Goal: Information Seeking & Learning: Learn about a topic

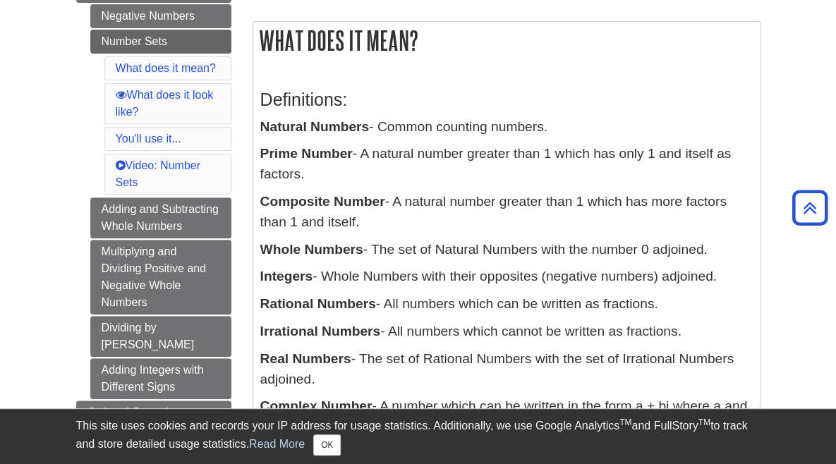
scroll to position [219, 0]
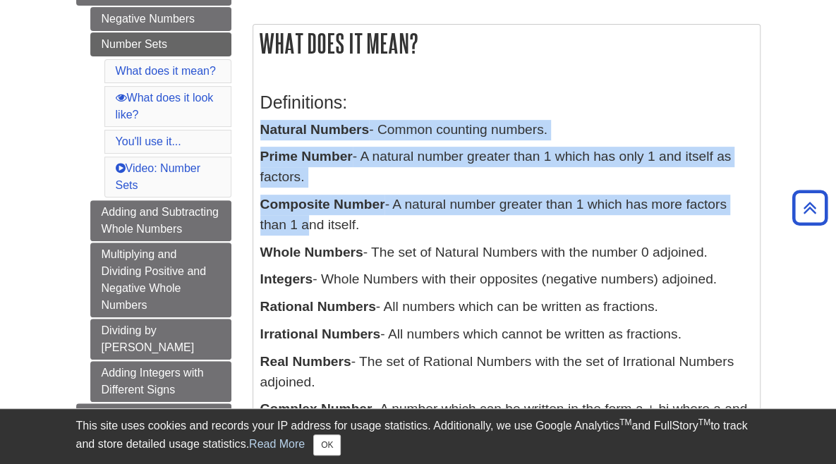
drag, startPoint x: 233, startPoint y: 132, endPoint x: 749, endPoint y: 167, distance: 517.7
click at [750, 167] on div "Definitions: Natural Numbers - Common counting numbers. Prime Number - A natura…" at bounding box center [506, 262] width 493 height 369
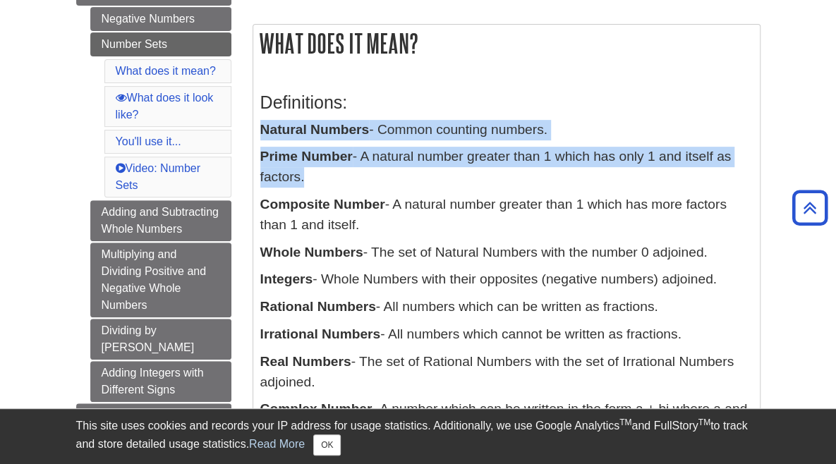
click at [574, 159] on p "Prime Number - A natural number greater than 1 which has only 1 and itself as f…" at bounding box center [506, 167] width 493 height 41
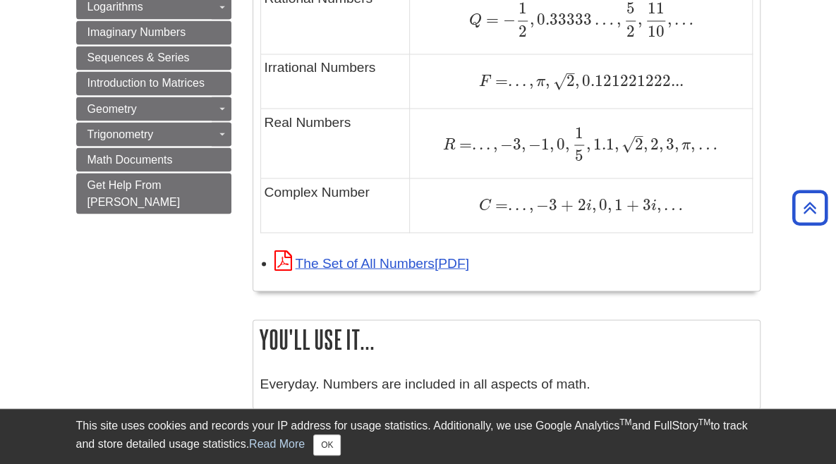
scroll to position [1153, 2]
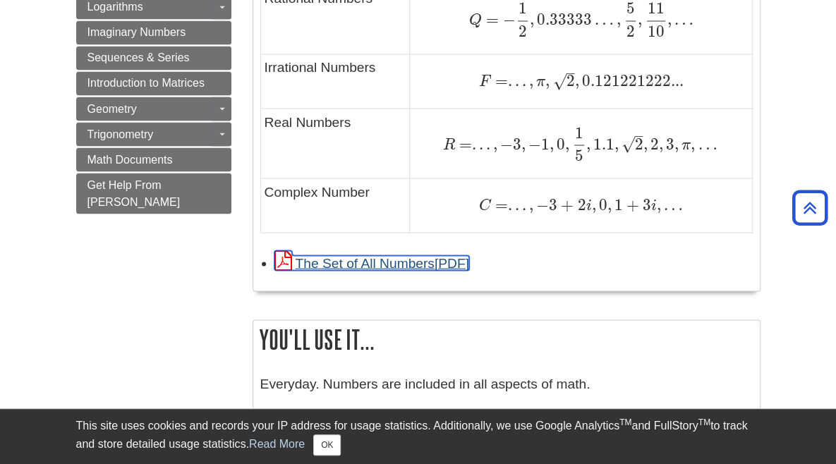
click at [316, 255] on link "The Set of All Numbers" at bounding box center [371, 262] width 195 height 15
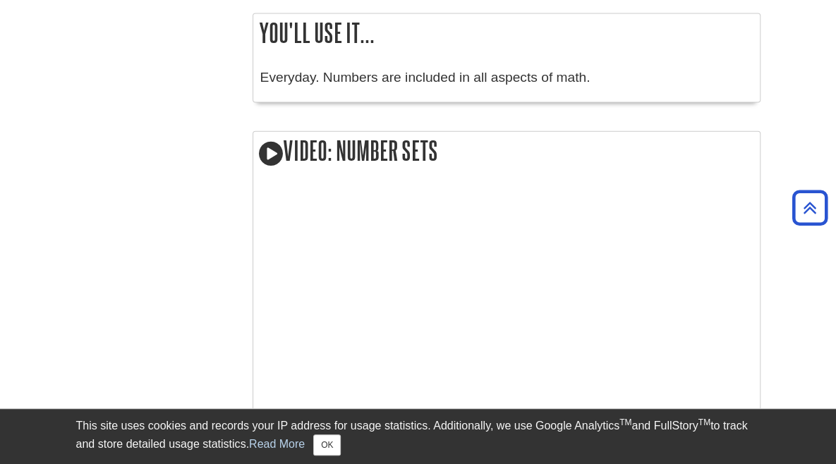
scroll to position [1460, 0]
click at [660, 327] on div at bounding box center [506, 302] width 493 height 229
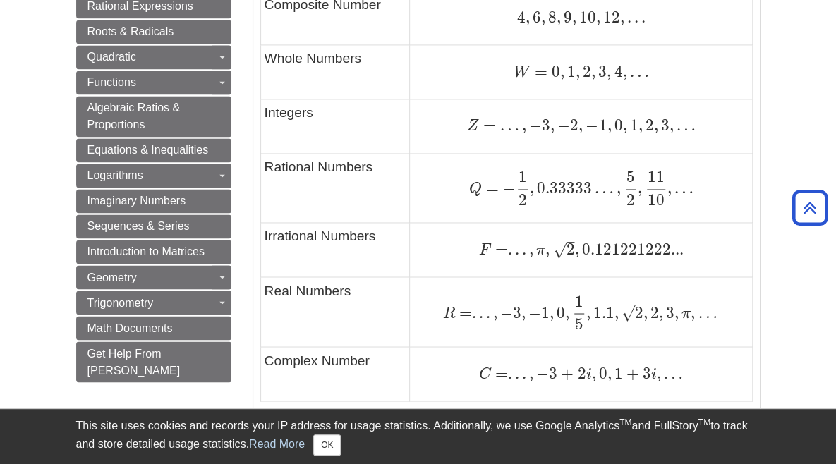
scroll to position [986, 0]
drag, startPoint x: 624, startPoint y: 286, endPoint x: 642, endPoint y: 289, distance: 18.6
click at [634, 362] on span "C = . . . , − 3 + 2 i , 0 , 1 + 3 i , …" at bounding box center [581, 371] width 204 height 18
click at [653, 345] on td "C = . . . , − 3 + 2 i , 0 , 1 + 3 i , … C = . . . , − 3 + 2 i , 0 , 1 + 3 i , …" at bounding box center [581, 372] width 342 height 54
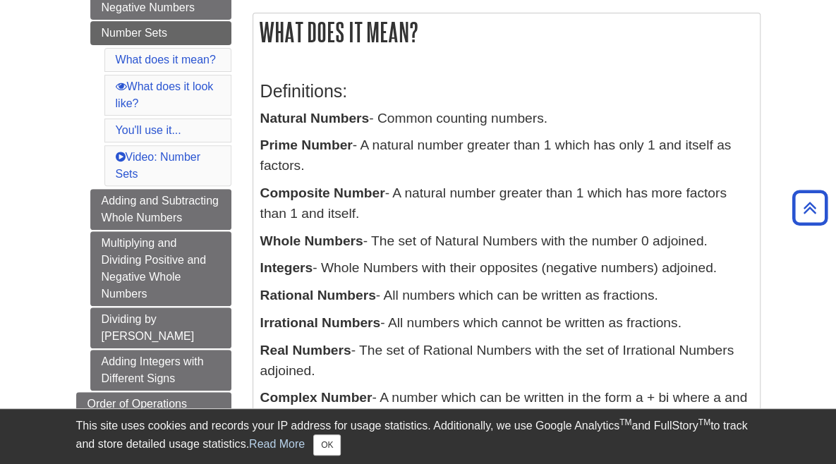
scroll to position [233, 0]
